Goal: Book appointment/travel/reservation

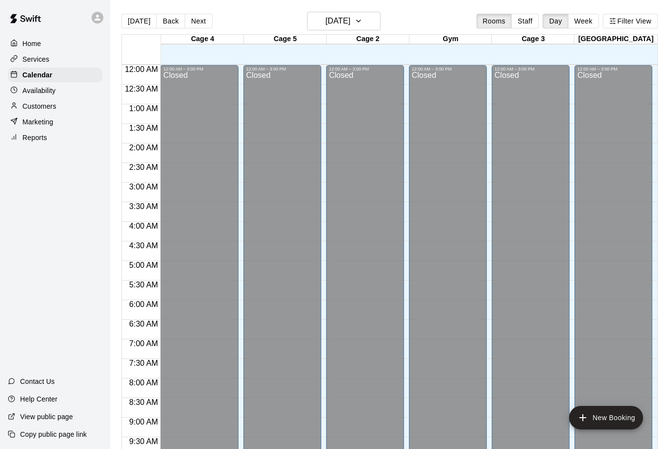
scroll to position [485, 0]
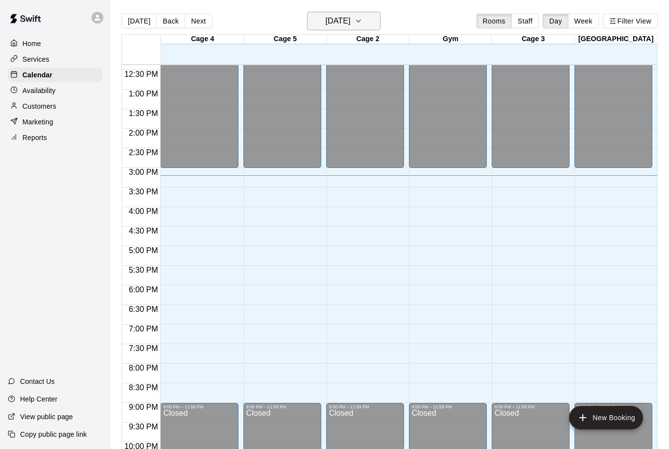
click at [362, 26] on icon "button" at bounding box center [358, 21] width 8 height 12
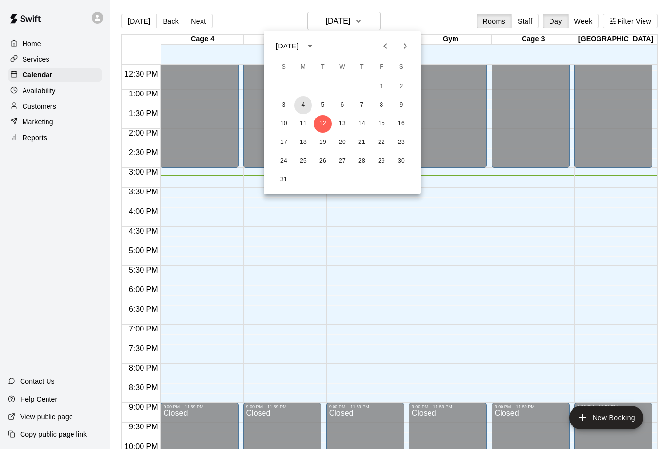
click at [302, 106] on button "4" at bounding box center [303, 105] width 18 height 18
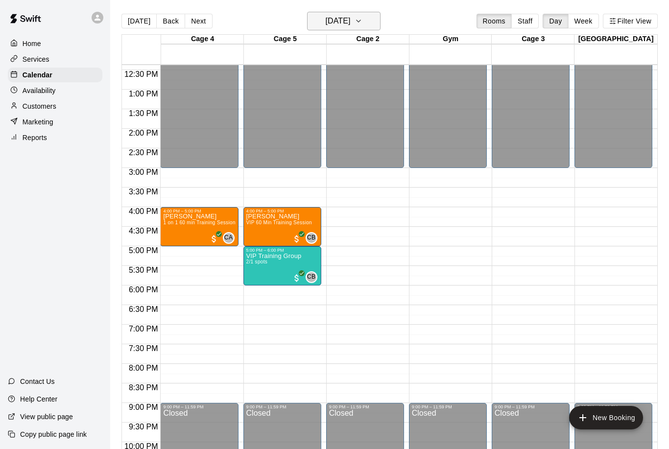
click at [364, 22] on button "[DATE]" at bounding box center [343, 21] width 73 height 19
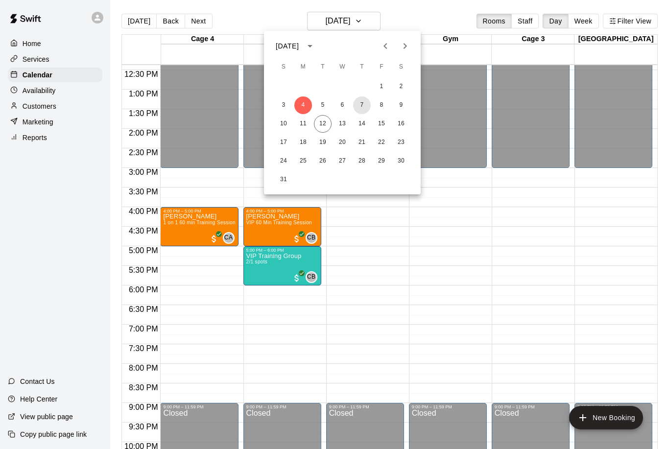
click at [361, 102] on button "7" at bounding box center [362, 105] width 18 height 18
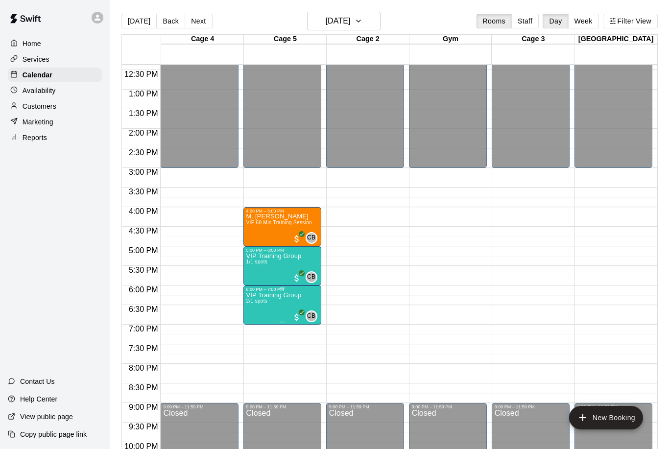
click at [266, 303] on span "2/1 spots" at bounding box center [257, 300] width 22 height 5
click at [251, 335] on img "edit" at bounding box center [256, 331] width 11 height 11
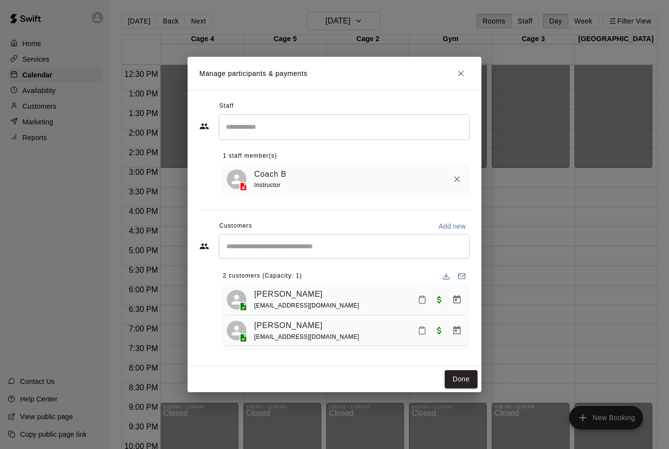
click at [255, 242] on input "Start typing to search customers..." at bounding box center [344, 246] width 242 height 10
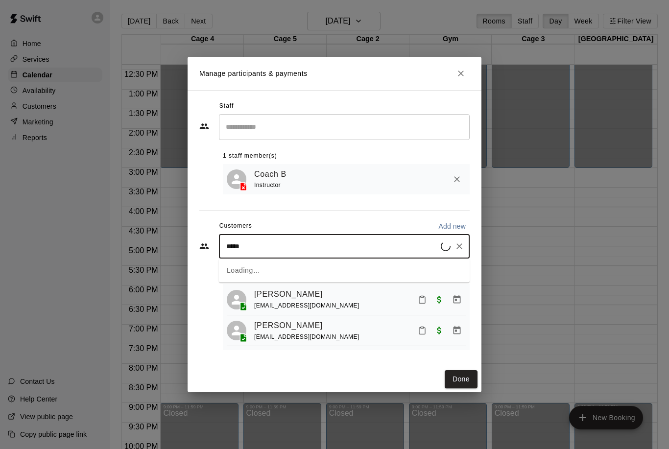
type input "******"
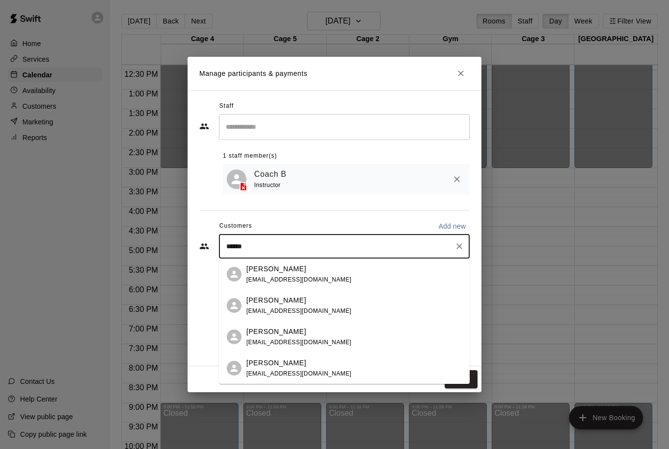
click at [281, 308] on span "[EMAIL_ADDRESS][DOMAIN_NAME]" at bounding box center [298, 310] width 105 height 7
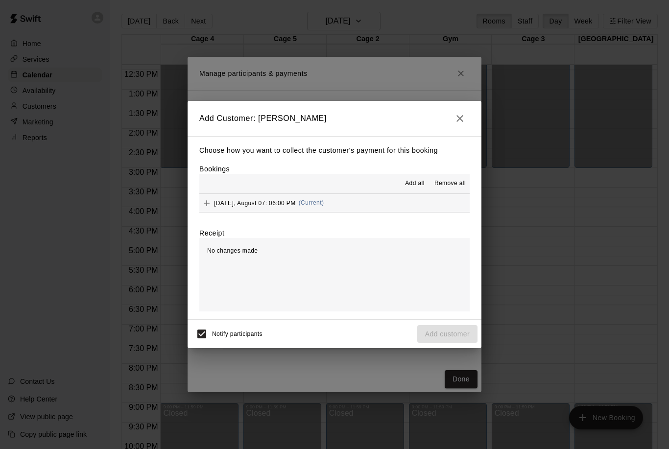
click at [204, 200] on icon "Add" at bounding box center [207, 203] width 10 height 10
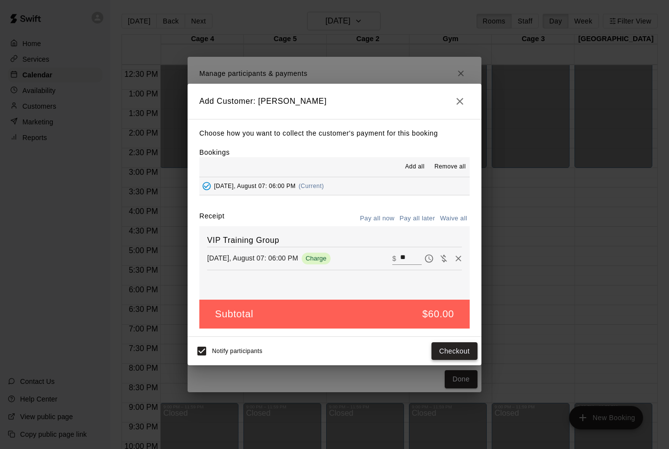
click at [449, 349] on button "Checkout" at bounding box center [454, 351] width 46 height 18
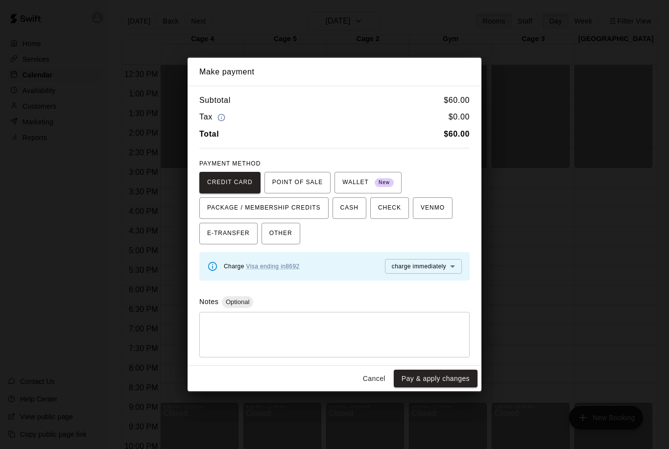
click at [381, 370] on button "Cancel" at bounding box center [373, 379] width 31 height 18
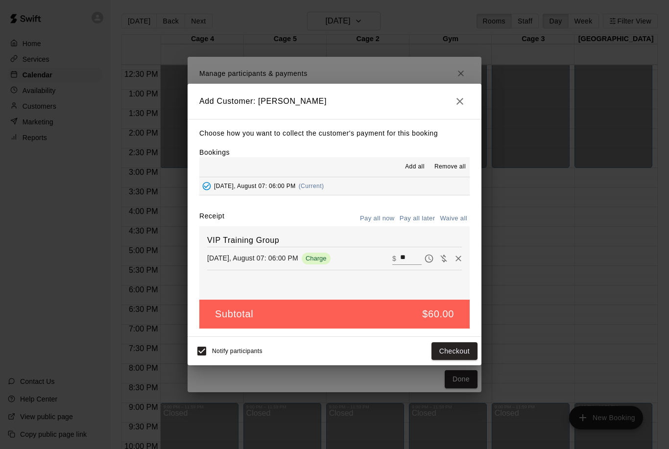
click at [468, 100] on button "button" at bounding box center [460, 102] width 20 height 20
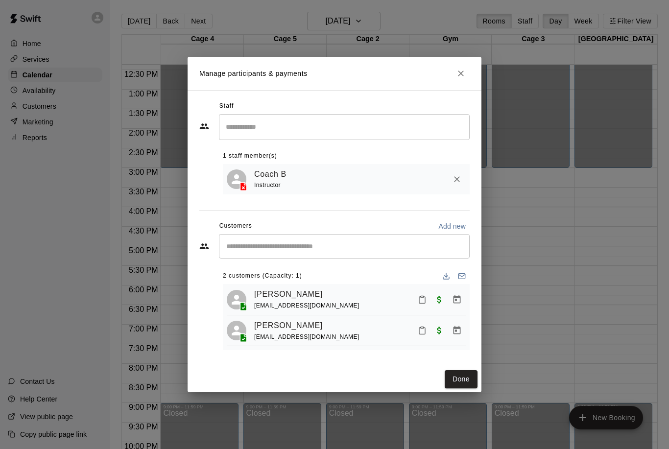
click at [458, 70] on icon "Close" at bounding box center [461, 74] width 10 height 10
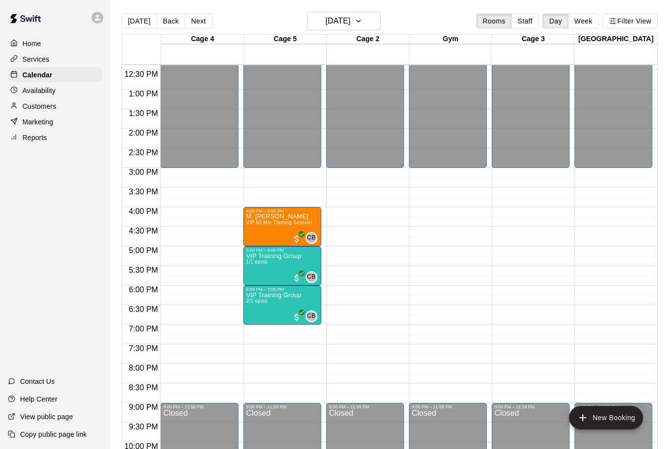
click at [43, 101] on div "Customers" at bounding box center [55, 106] width 94 height 15
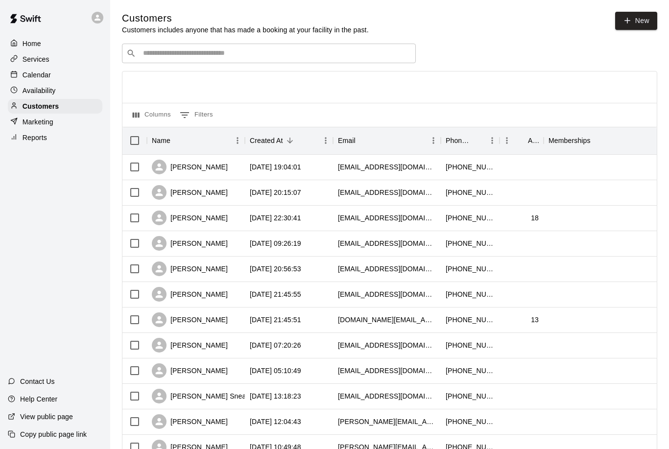
click at [184, 45] on div "​ ​" at bounding box center [269, 54] width 294 height 20
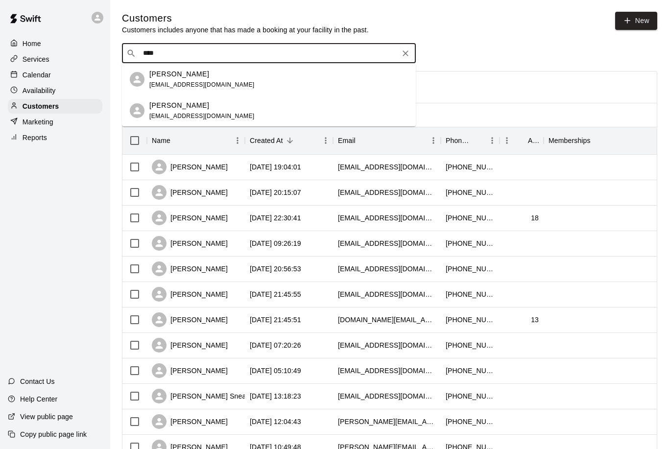
type input "*****"
click at [209, 77] on div "[PERSON_NAME]" at bounding box center [201, 74] width 105 height 10
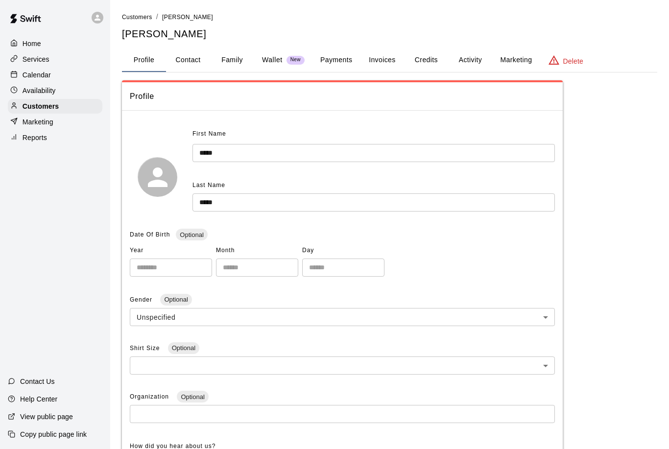
click at [466, 57] on button "Activity" at bounding box center [470, 59] width 44 height 23
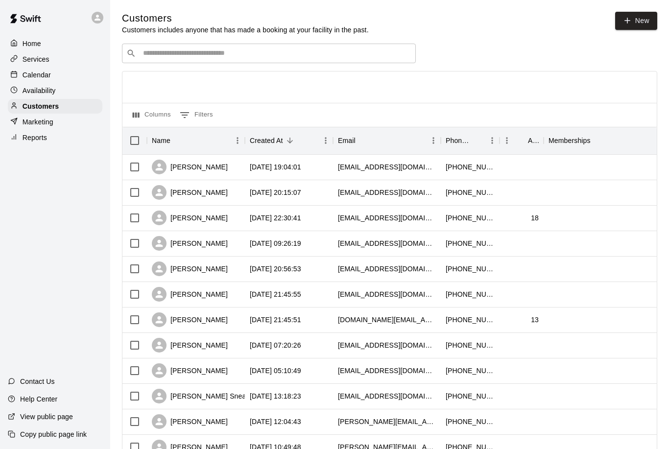
click at [162, 49] on input "Search customers by name or email" at bounding box center [275, 53] width 271 height 10
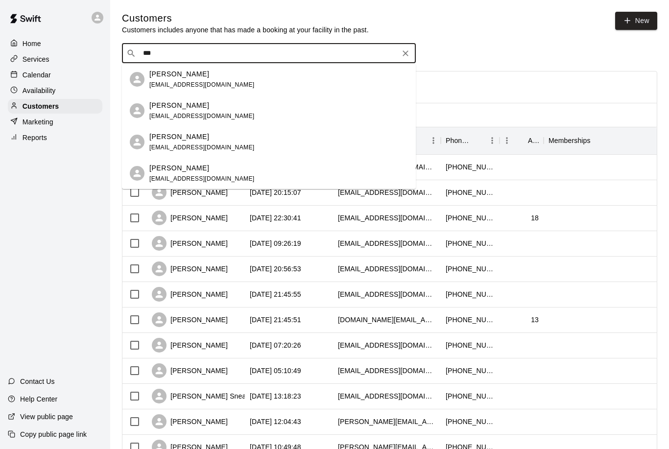
type input "****"
click at [43, 70] on div "Calendar" at bounding box center [55, 75] width 94 height 15
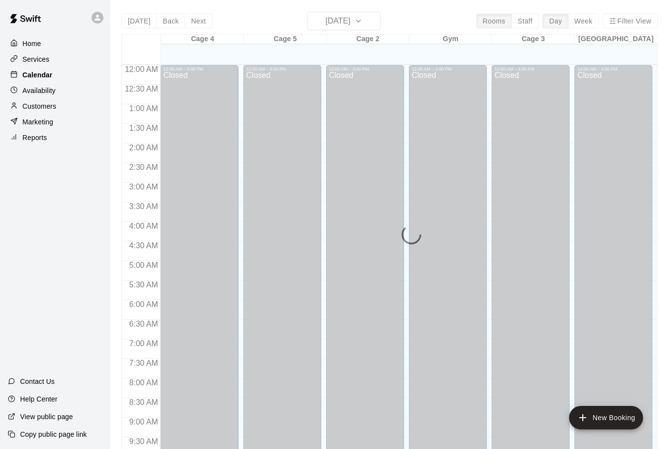
scroll to position [485, 0]
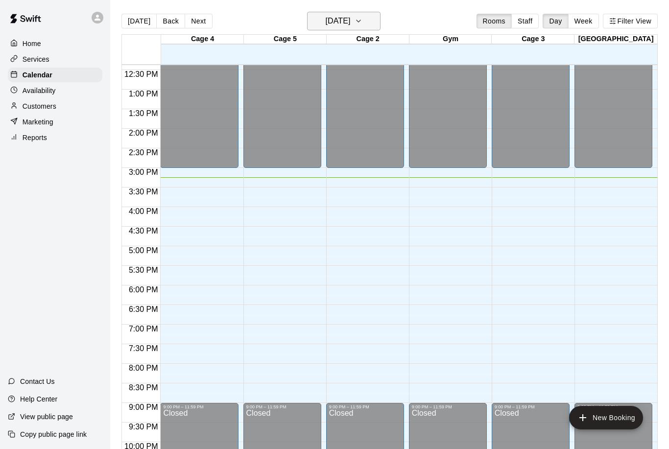
click at [350, 23] on h6 "[DATE]" at bounding box center [337, 21] width 25 height 14
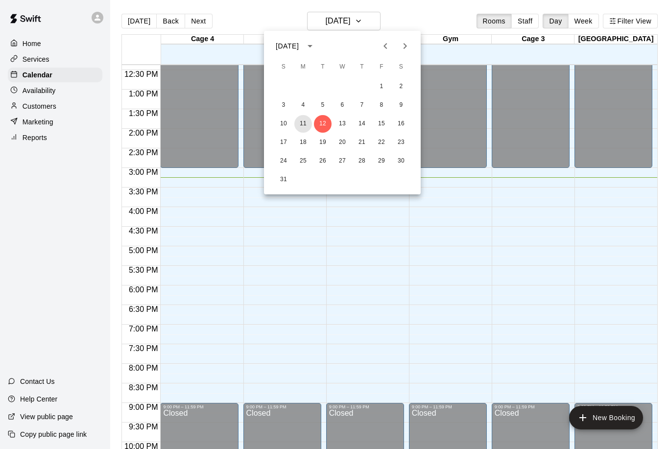
click at [305, 116] on button "11" at bounding box center [303, 124] width 18 height 18
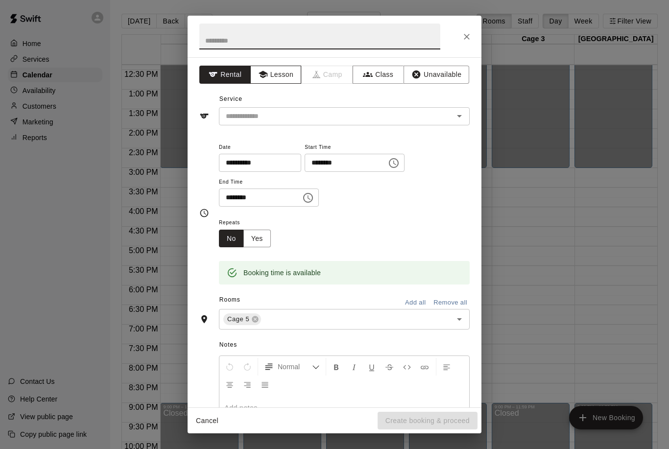
click at [271, 72] on button "Lesson" at bounding box center [275, 75] width 51 height 18
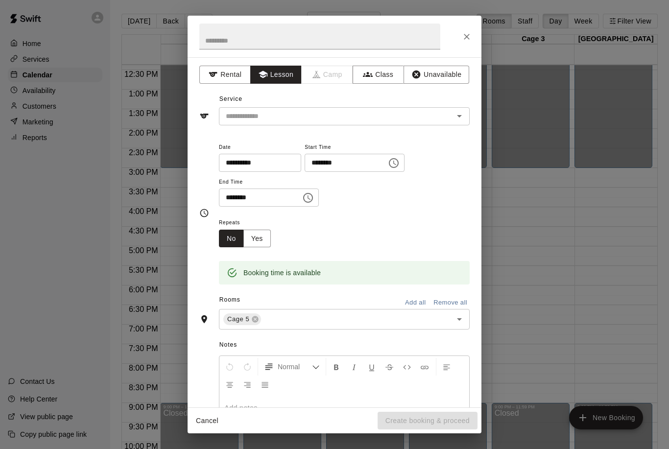
click at [462, 120] on icon "Open" at bounding box center [459, 116] width 12 height 12
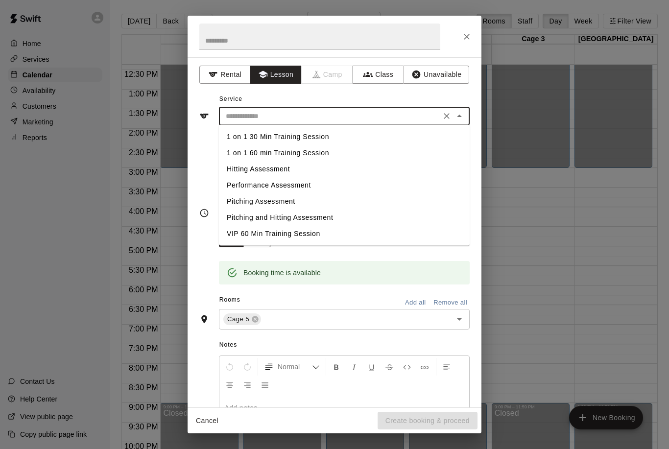
click at [243, 233] on li "VIP 60 Min Training Session" at bounding box center [344, 234] width 251 height 16
type input "**********"
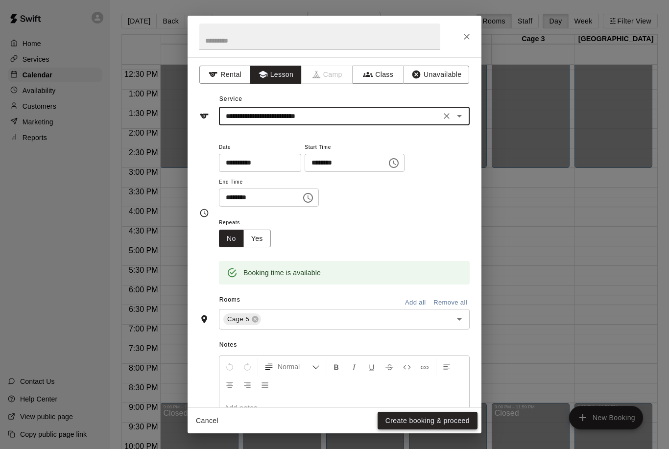
click at [449, 422] on button "Create booking & proceed" at bounding box center [427, 421] width 100 height 18
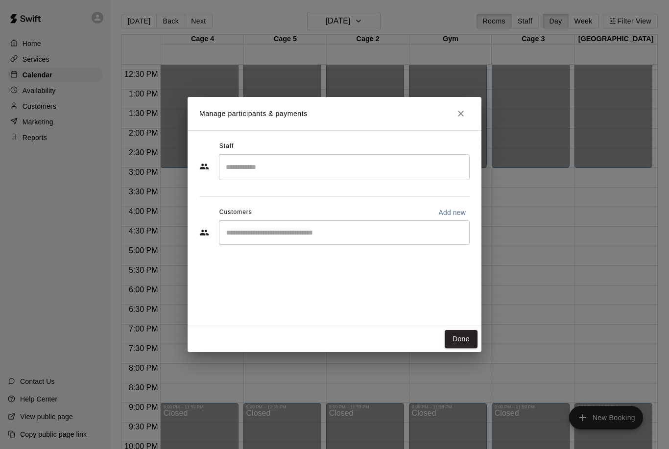
click at [241, 161] on input "Search staff" at bounding box center [344, 167] width 242 height 17
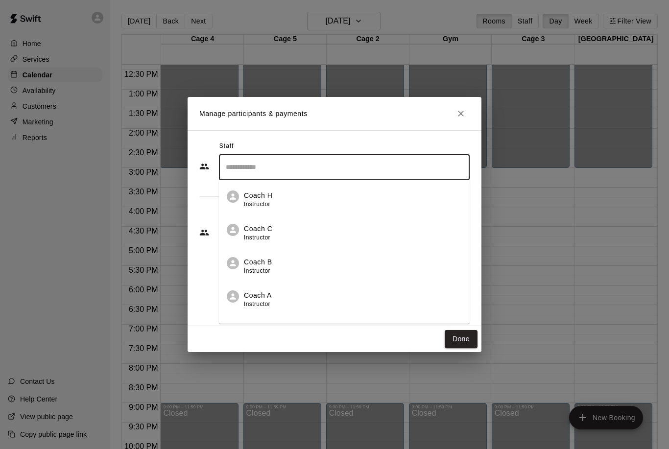
click at [246, 256] on li "Coach B Instructor" at bounding box center [344, 262] width 251 height 33
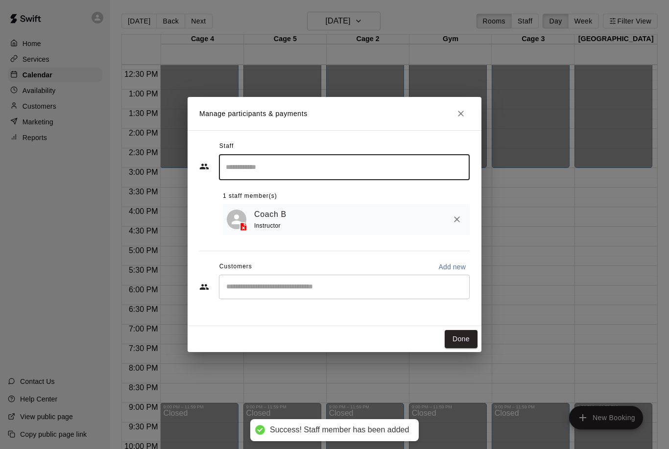
click at [263, 286] on input "Start typing to search customers..." at bounding box center [344, 287] width 242 height 10
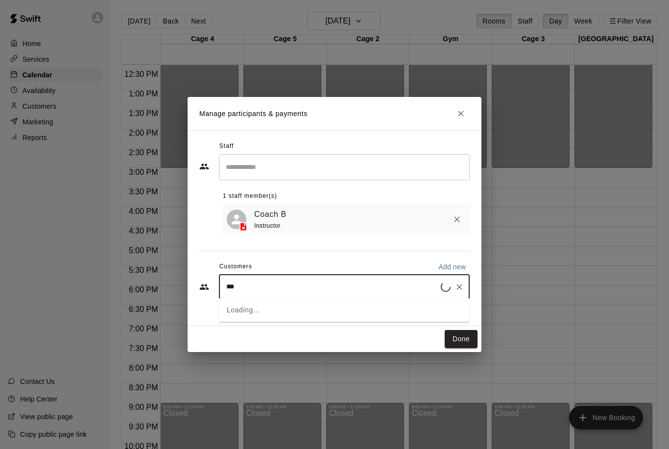
type input "****"
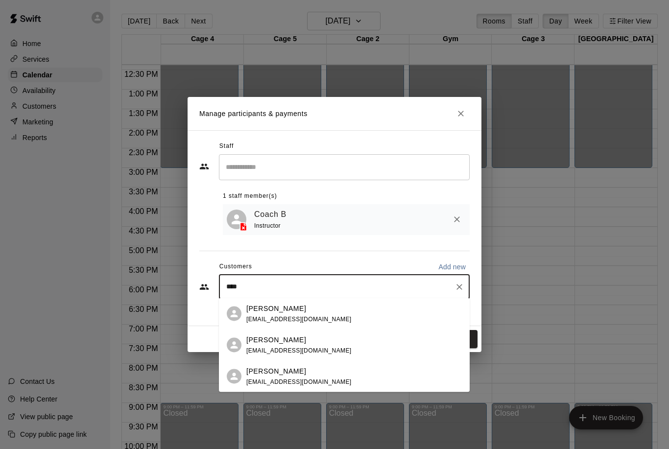
click at [291, 312] on div "[PERSON_NAME]" at bounding box center [298, 308] width 105 height 10
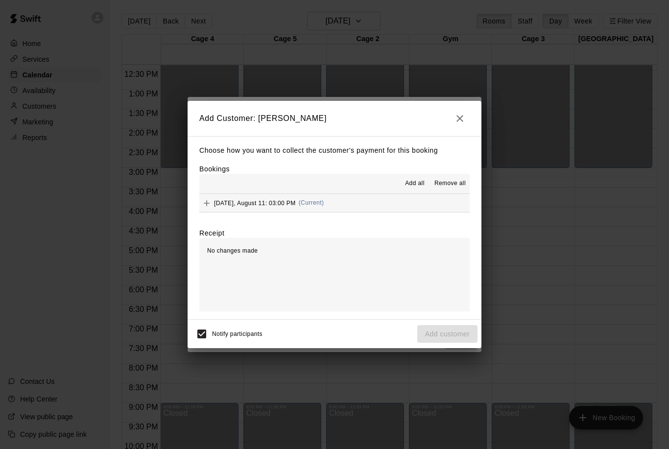
click at [200, 204] on button "Add" at bounding box center [206, 203] width 15 height 15
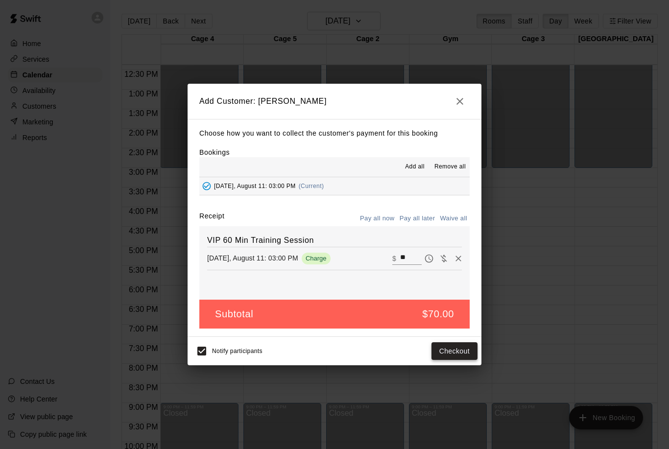
click at [457, 350] on button "Checkout" at bounding box center [454, 351] width 46 height 18
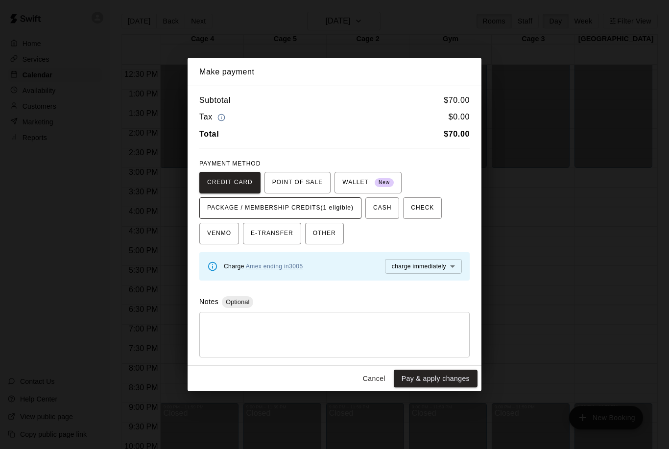
click at [291, 208] on span "PACKAGE / MEMBERSHIP CREDITS (1 eligible)" at bounding box center [280, 208] width 146 height 16
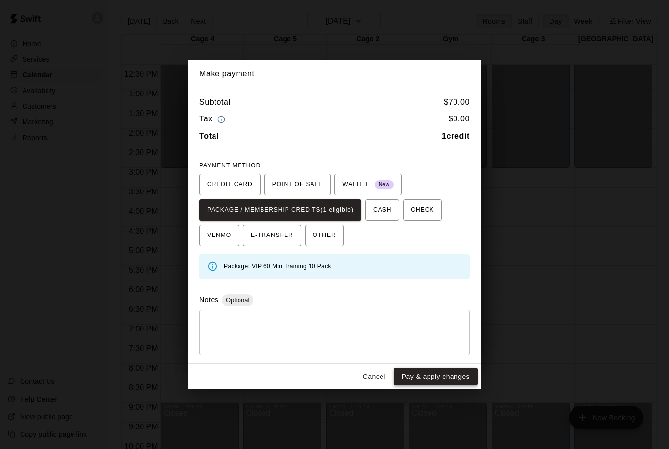
click at [431, 373] on button "Pay & apply changes" at bounding box center [436, 377] width 84 height 18
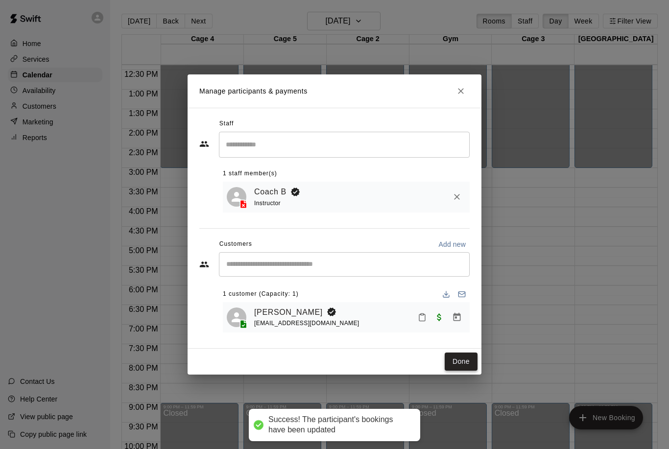
click at [447, 360] on button "Done" at bounding box center [460, 361] width 33 height 18
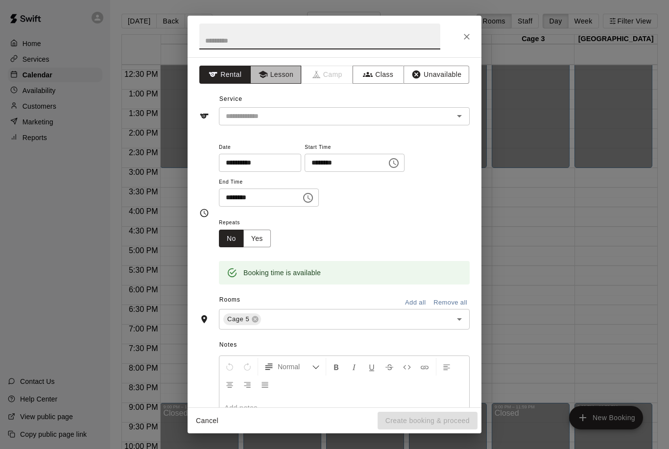
click at [272, 72] on button "Lesson" at bounding box center [275, 75] width 51 height 18
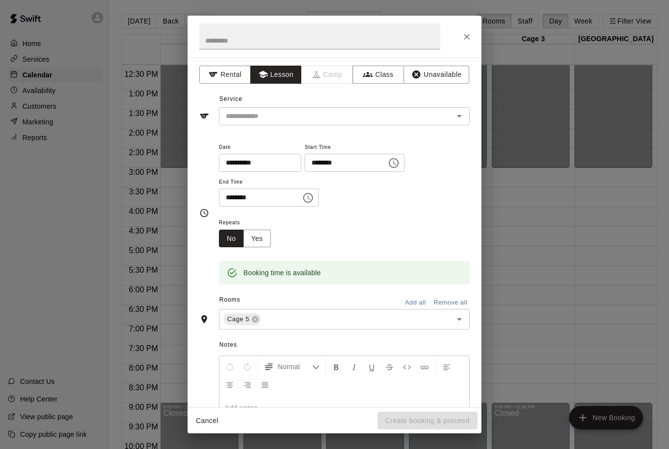
click at [465, 114] on button "Open" at bounding box center [459, 116] width 14 height 14
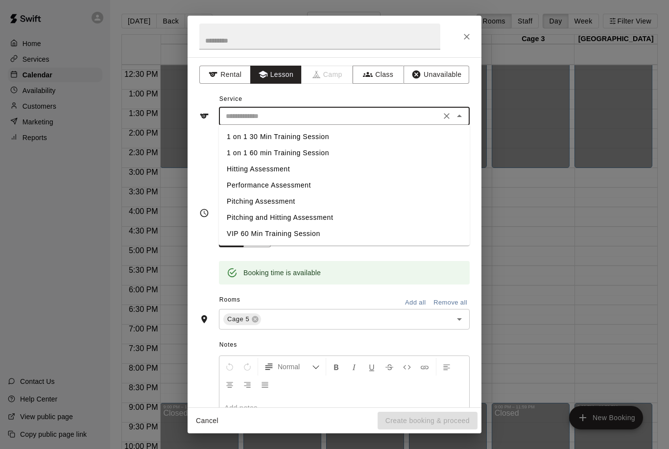
click at [241, 234] on li "VIP 60 Min Training Session" at bounding box center [344, 234] width 251 height 16
type input "**********"
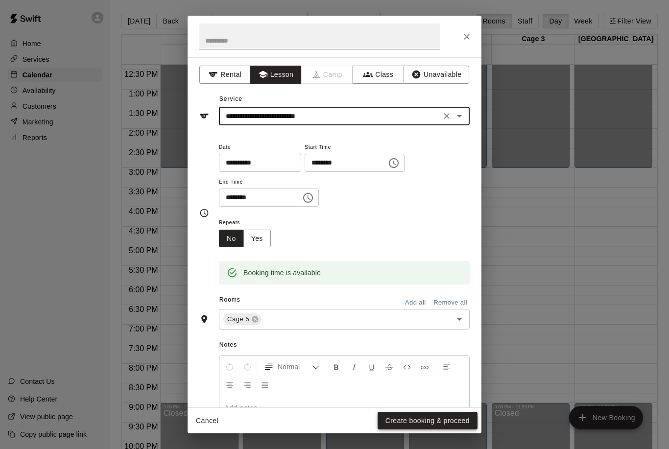
click at [444, 415] on button "Create booking & proceed" at bounding box center [427, 421] width 100 height 18
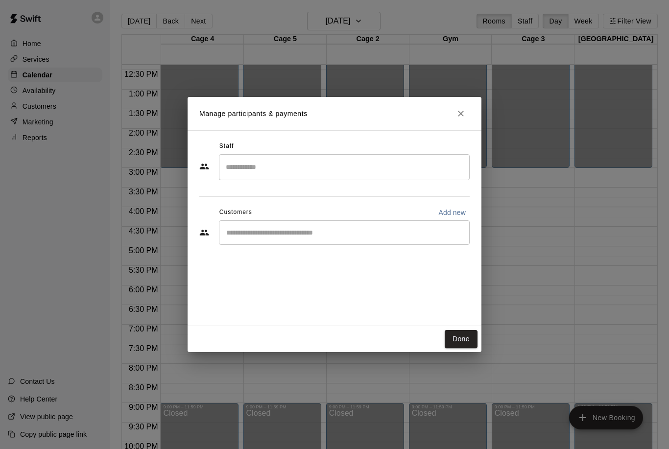
click at [251, 161] on input "Search staff" at bounding box center [344, 167] width 242 height 17
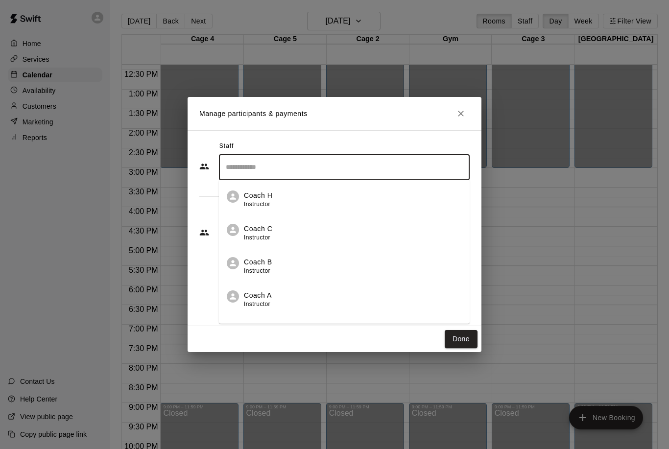
click at [259, 260] on p "Coach B" at bounding box center [258, 262] width 28 height 10
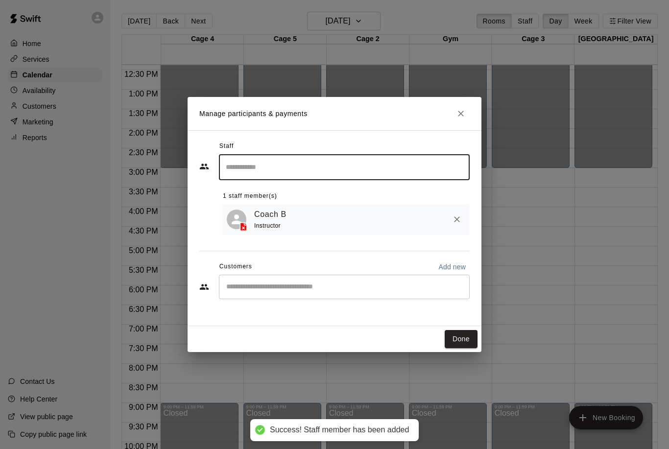
click at [261, 277] on div "​" at bounding box center [344, 287] width 251 height 24
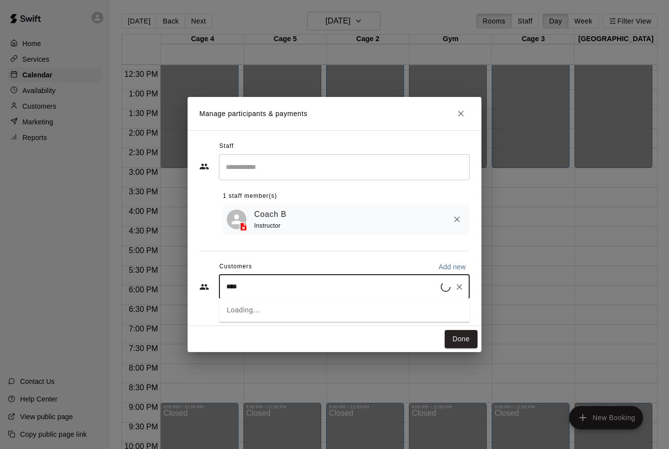
type input "*****"
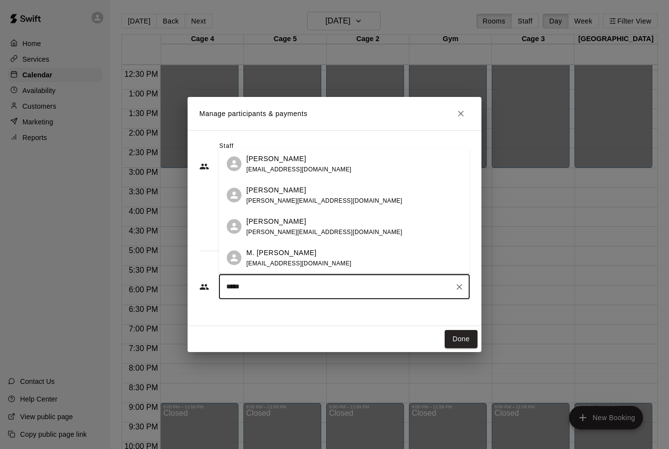
click at [293, 255] on p "M. [PERSON_NAME]" at bounding box center [281, 252] width 70 height 10
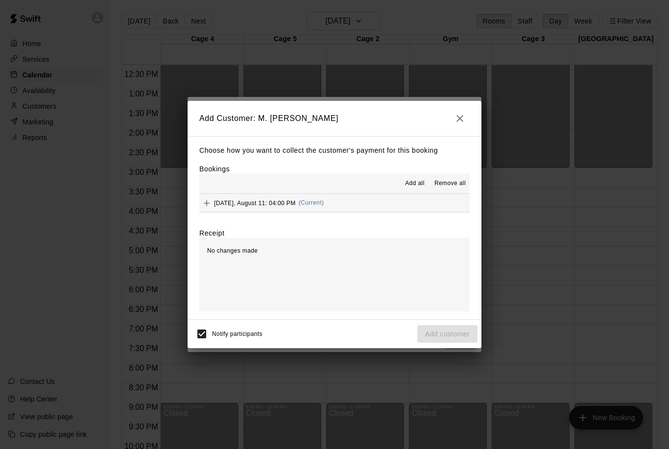
click at [208, 200] on icon "Add" at bounding box center [207, 203] width 10 height 10
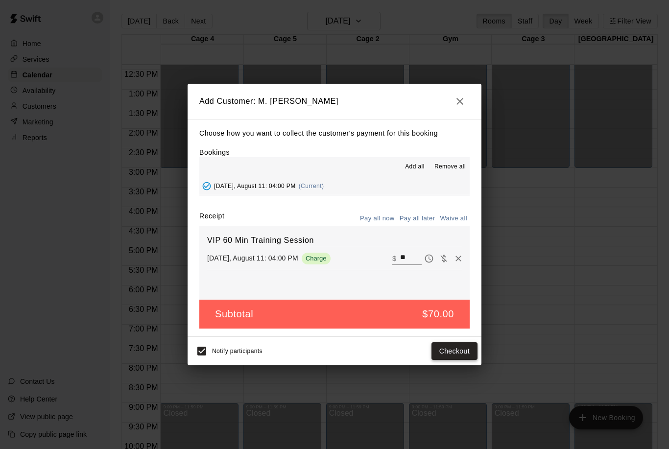
click at [452, 356] on button "Checkout" at bounding box center [454, 351] width 46 height 18
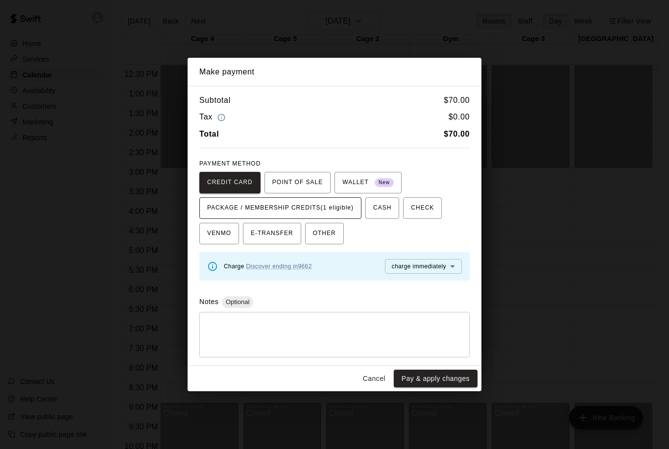
click at [296, 202] on span "PACKAGE / MEMBERSHIP CREDITS (1 eligible)" at bounding box center [280, 208] width 146 height 16
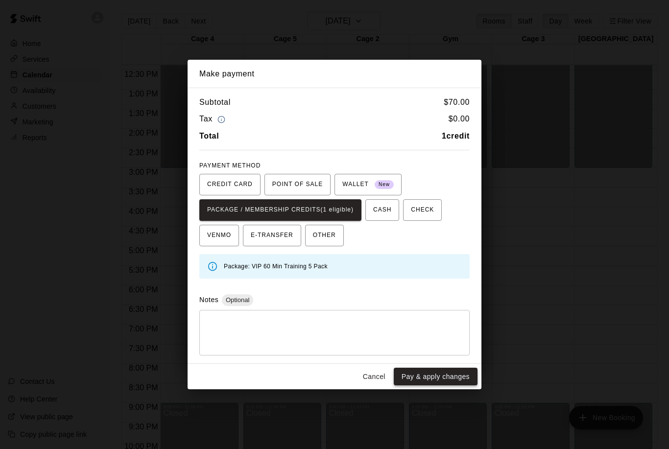
click at [446, 373] on button "Pay & apply changes" at bounding box center [436, 377] width 84 height 18
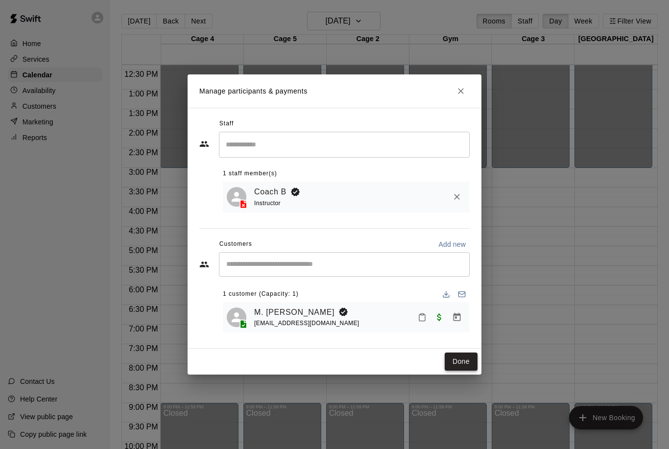
click at [460, 355] on button "Done" at bounding box center [460, 361] width 33 height 18
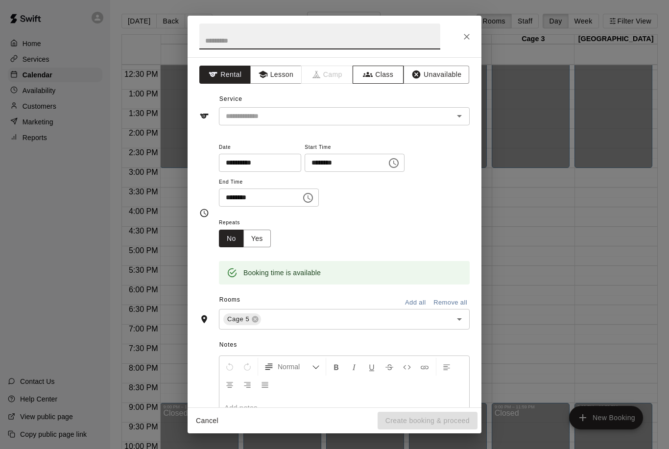
click at [371, 73] on icon "button" at bounding box center [368, 75] width 10 height 10
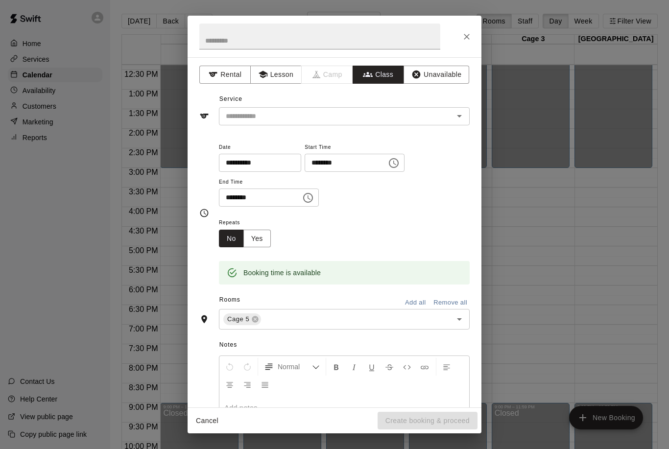
click at [465, 117] on icon "Open" at bounding box center [459, 116] width 12 height 12
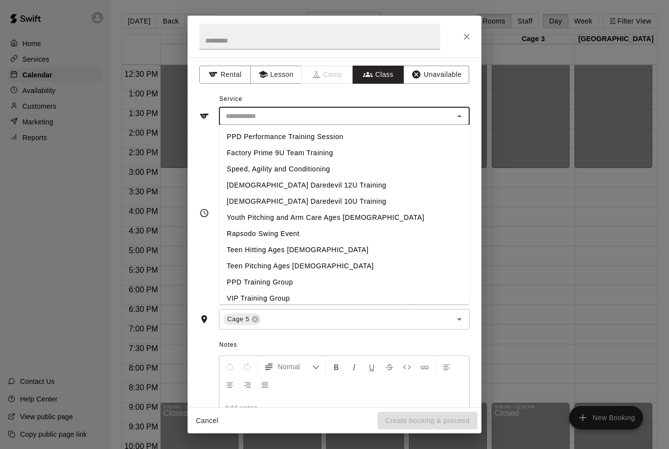
click at [241, 296] on li "VIP Training Group" at bounding box center [344, 298] width 251 height 16
type input "**********"
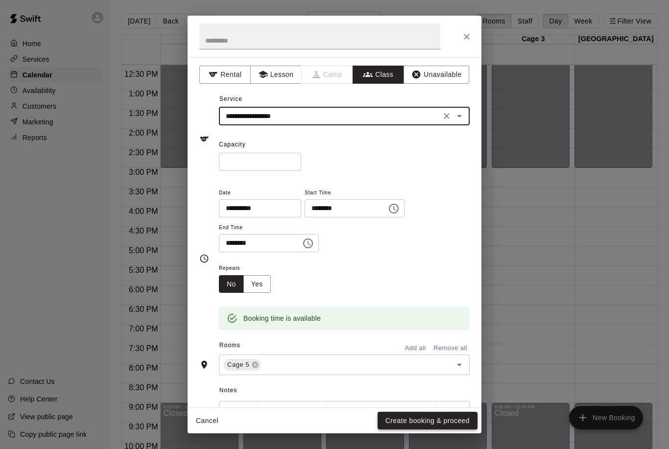
click at [459, 418] on button "Create booking & proceed" at bounding box center [427, 421] width 100 height 18
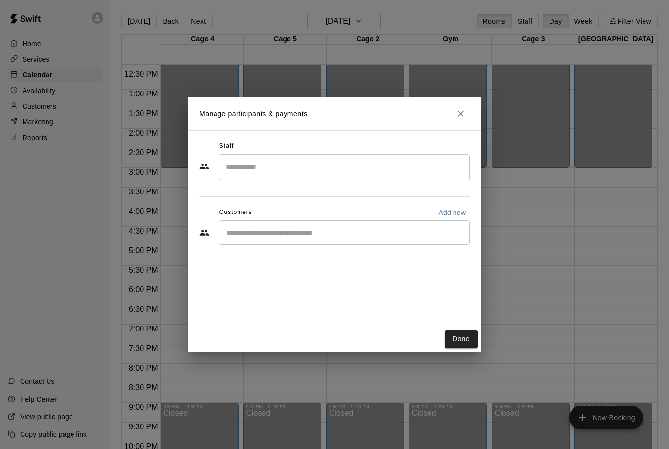
click at [263, 163] on input "Search staff" at bounding box center [344, 167] width 242 height 17
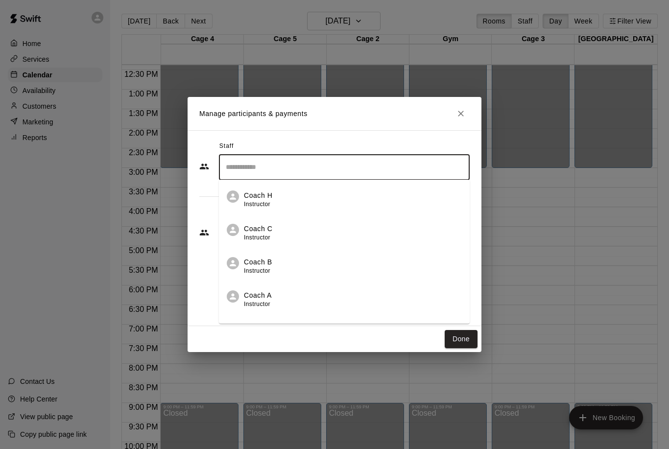
click at [254, 264] on p "Coach B" at bounding box center [258, 262] width 28 height 10
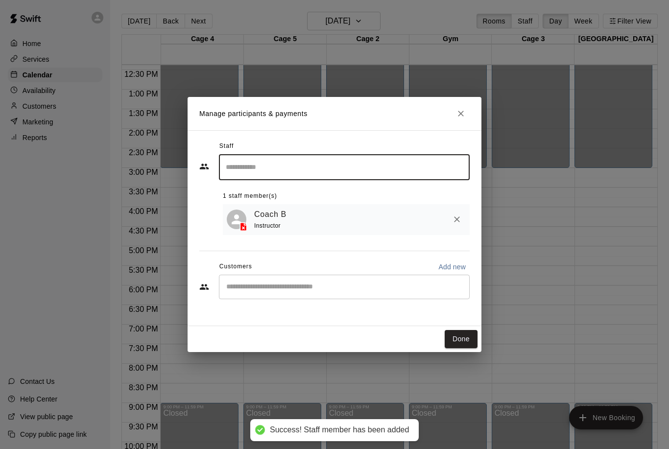
click at [276, 283] on input "Start typing to search customers..." at bounding box center [344, 287] width 242 height 10
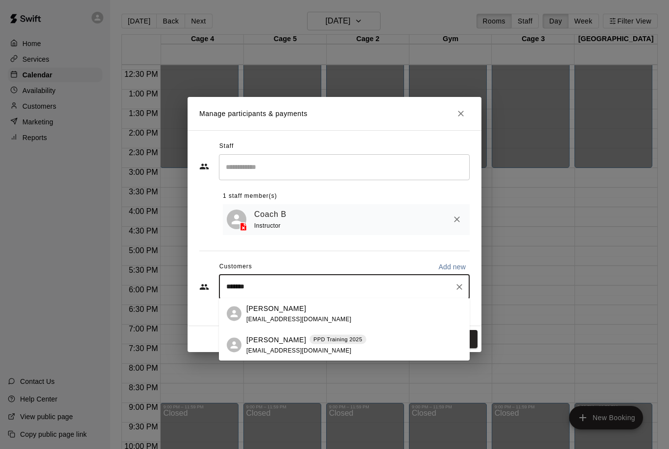
type input "********"
click at [271, 346] on div "[PERSON_NAME] PPD Training 2025 [EMAIL_ADDRESS][DOMAIN_NAME]" at bounding box center [306, 344] width 120 height 21
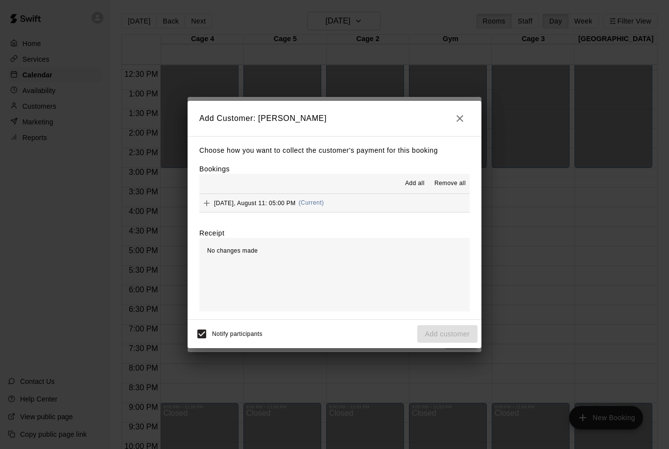
click at [205, 202] on icon "Add" at bounding box center [207, 203] width 10 height 10
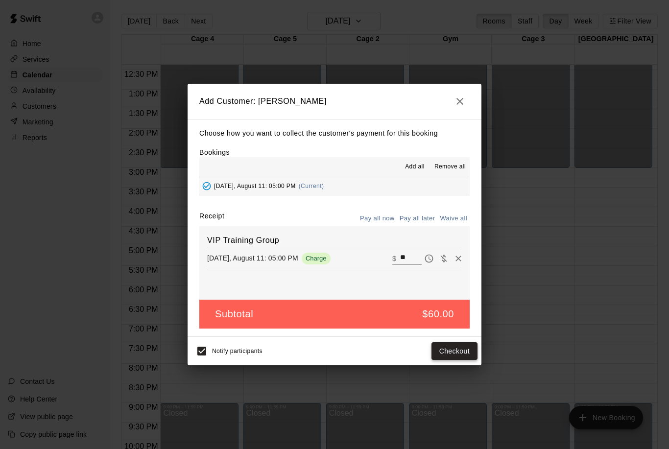
click at [452, 355] on button "Checkout" at bounding box center [454, 351] width 46 height 18
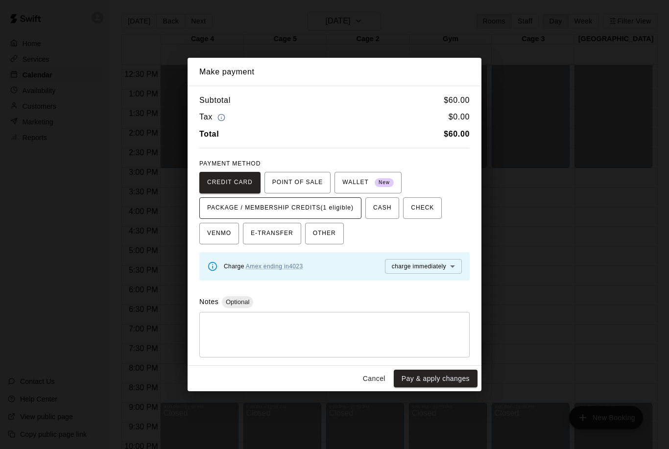
click at [290, 206] on span "PACKAGE / MEMBERSHIP CREDITS (1 eligible)" at bounding box center [280, 208] width 146 height 16
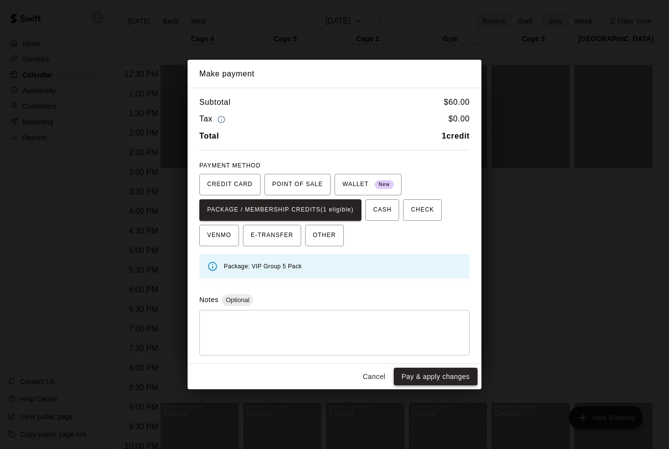
click at [433, 376] on button "Pay & apply changes" at bounding box center [436, 377] width 84 height 18
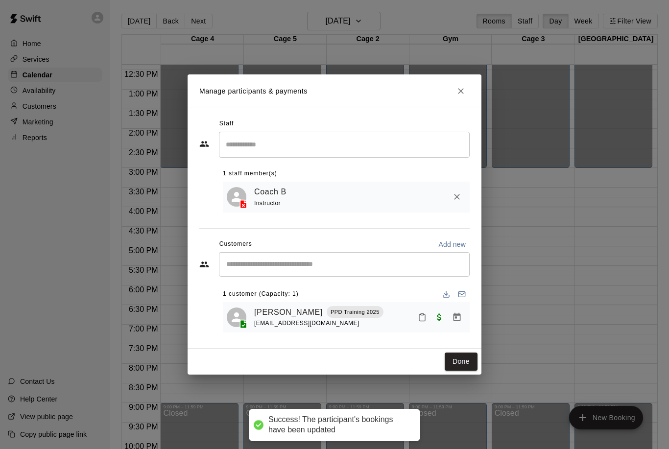
click at [304, 259] on input "Start typing to search customers..." at bounding box center [344, 264] width 242 height 10
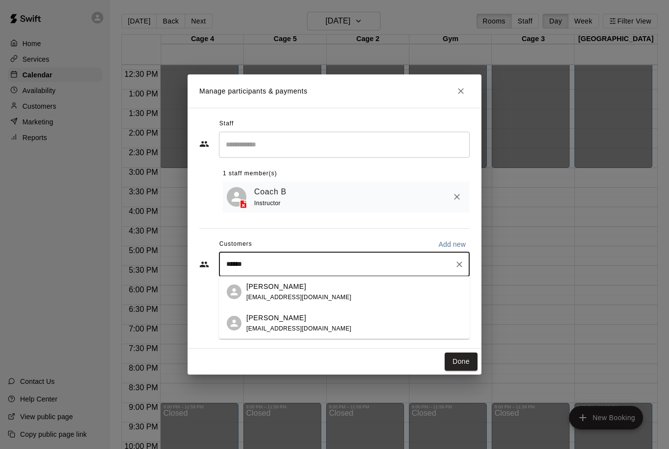
type input "*******"
click at [299, 281] on div "[PERSON_NAME]" at bounding box center [298, 286] width 105 height 10
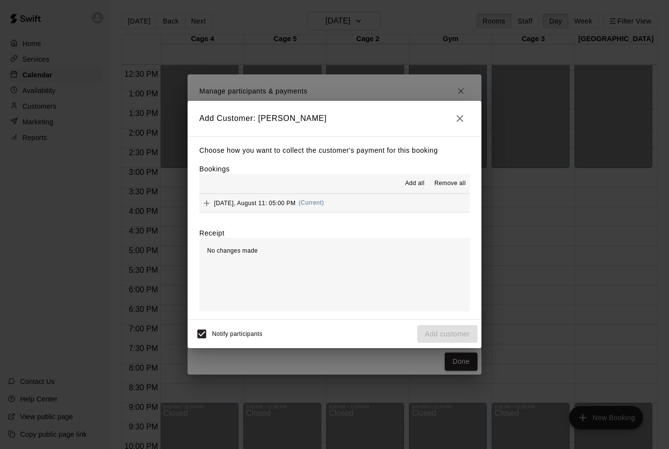
click at [206, 196] on button "Add" at bounding box center [206, 203] width 15 height 15
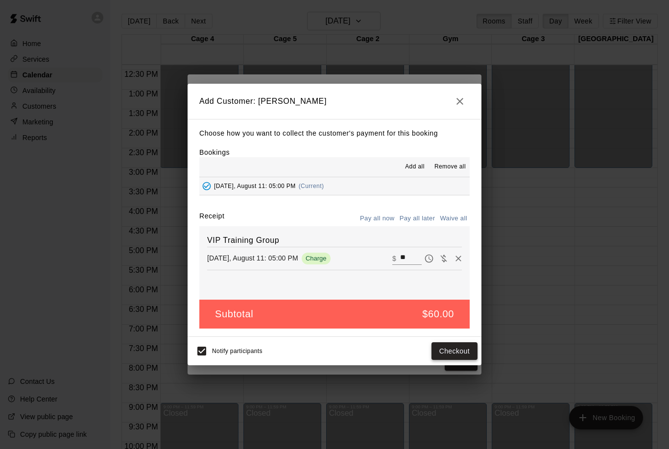
click at [451, 350] on button "Checkout" at bounding box center [454, 351] width 46 height 18
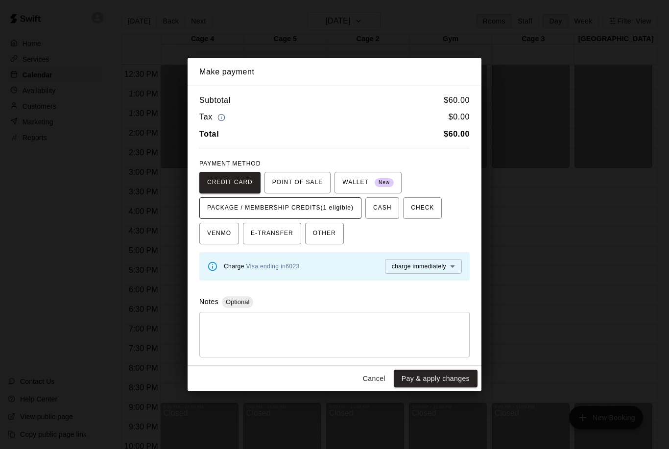
click at [296, 203] on span "PACKAGE / MEMBERSHIP CREDITS (1 eligible)" at bounding box center [280, 208] width 146 height 16
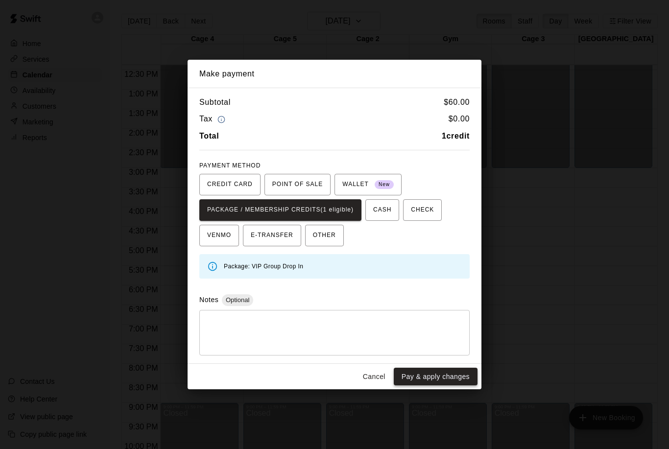
click at [431, 372] on button "Pay & apply changes" at bounding box center [436, 377] width 84 height 18
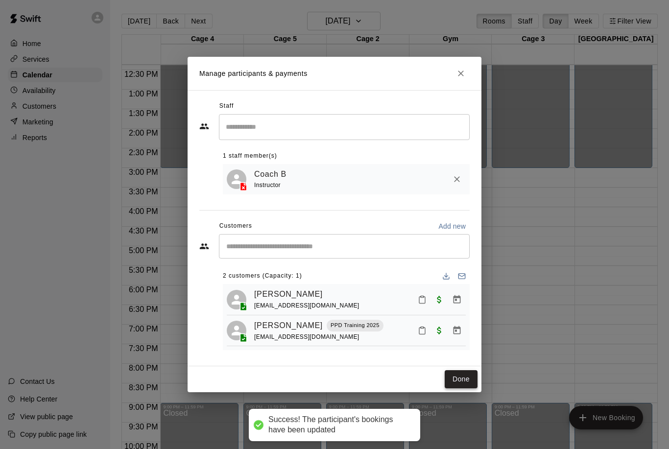
click at [464, 377] on button "Done" at bounding box center [460, 379] width 33 height 18
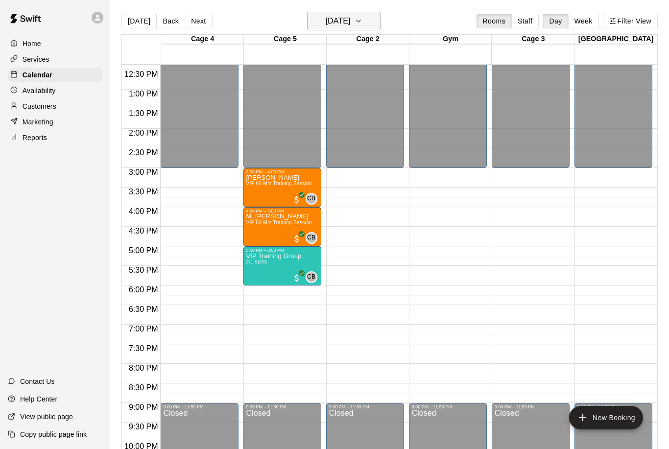
click at [350, 17] on h6 "[DATE]" at bounding box center [337, 21] width 25 height 14
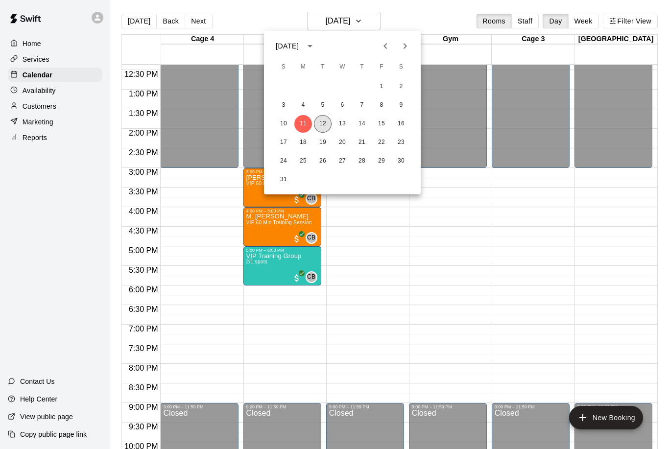
click at [326, 117] on button "12" at bounding box center [323, 124] width 18 height 18
